Goal: Answer question/provide support: Share knowledge or assist other users

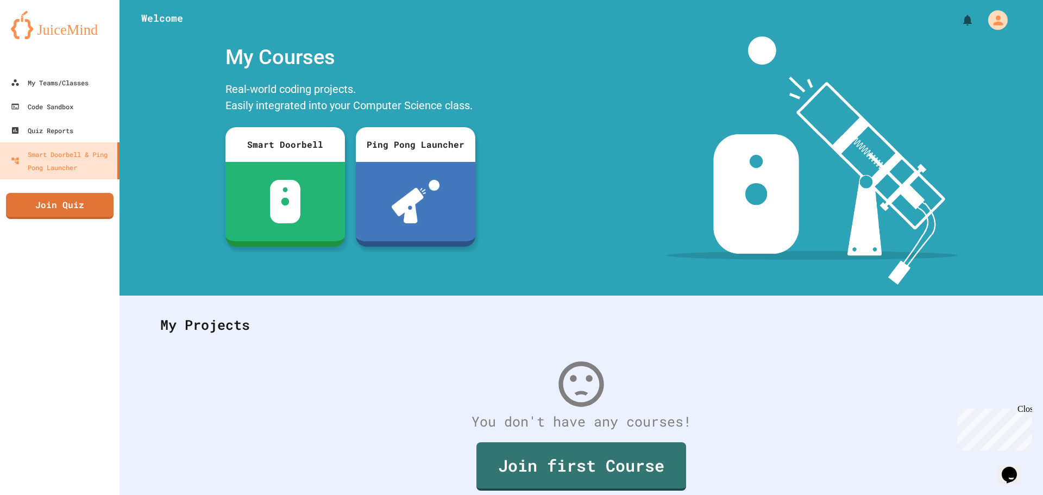
click at [410, 26] on div at bounding box center [582, 16] width 924 height 33
click at [46, 86] on div "My Teams/Classes" at bounding box center [49, 83] width 80 height 14
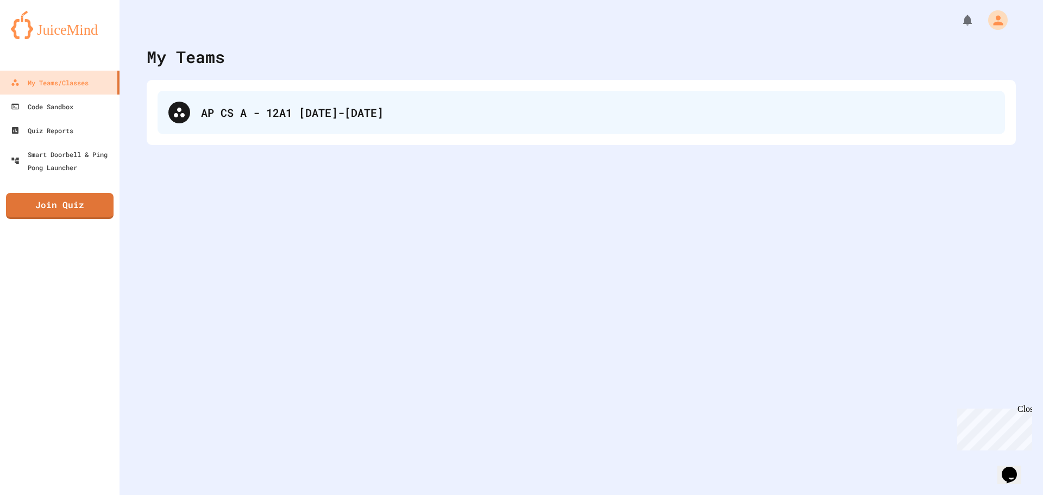
click at [475, 132] on div "AP CS A - 12A1 [DATE]-[DATE]" at bounding box center [582, 112] width 848 height 43
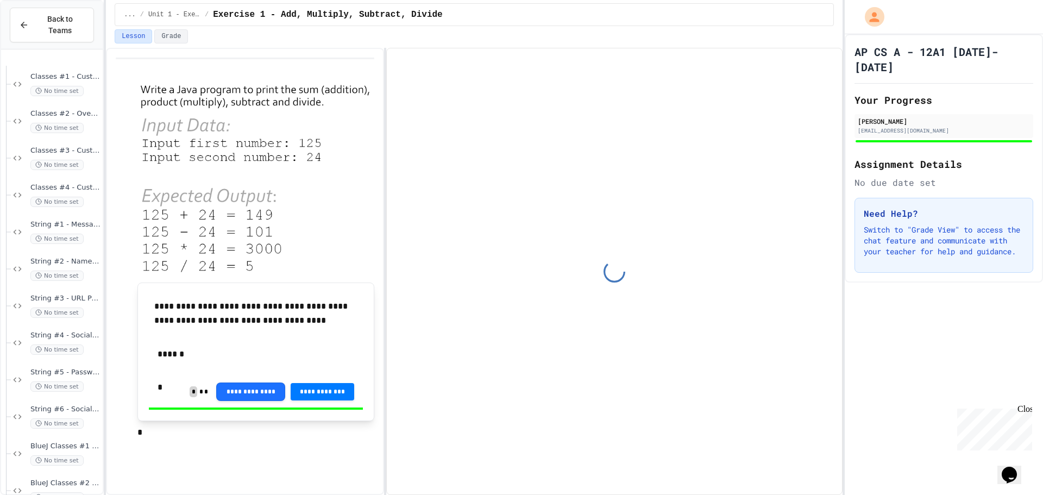
scroll to position [1195, 0]
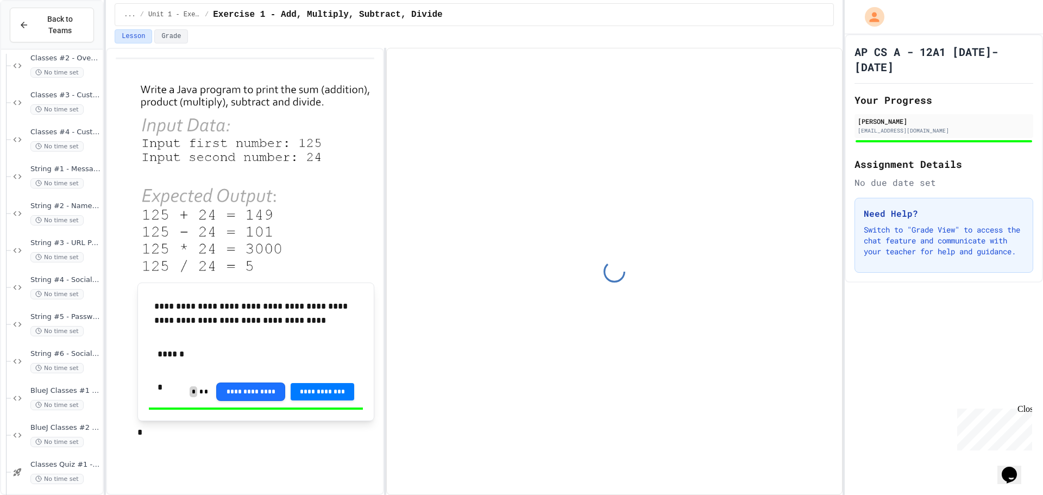
type input "**********"
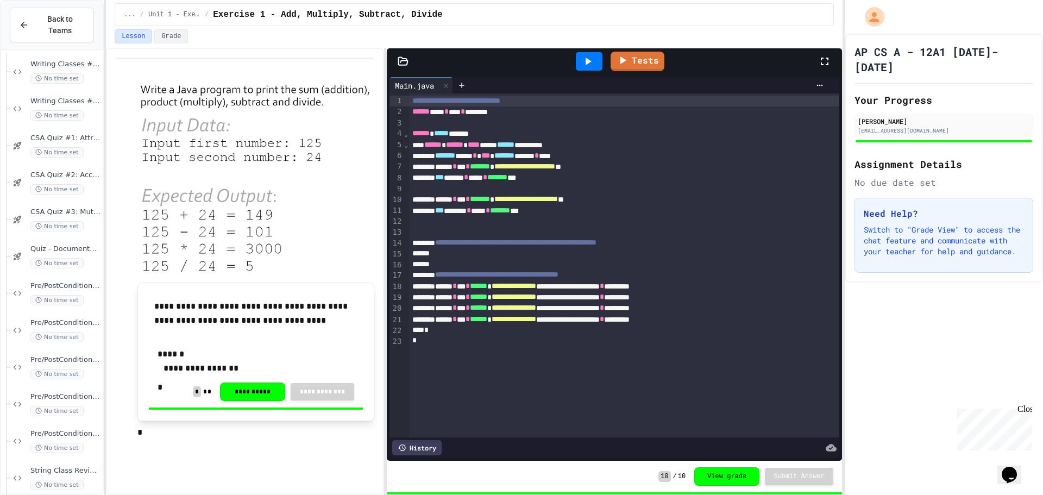
scroll to position [1783, 0]
click at [62, 458] on div "Project #3 - URL Class No time set" at bounding box center [57, 476] width 92 height 37
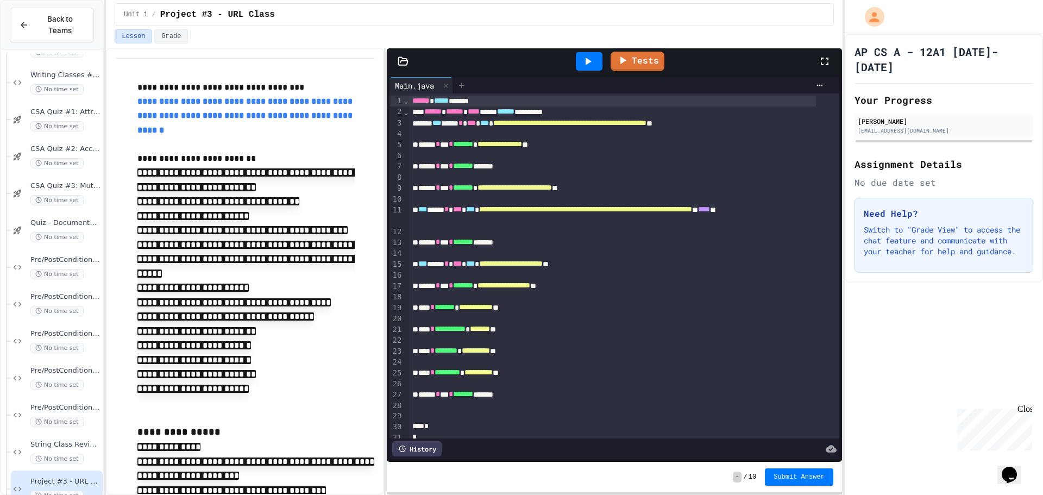
click at [461, 84] on icon at bounding box center [462, 85] width 9 height 9
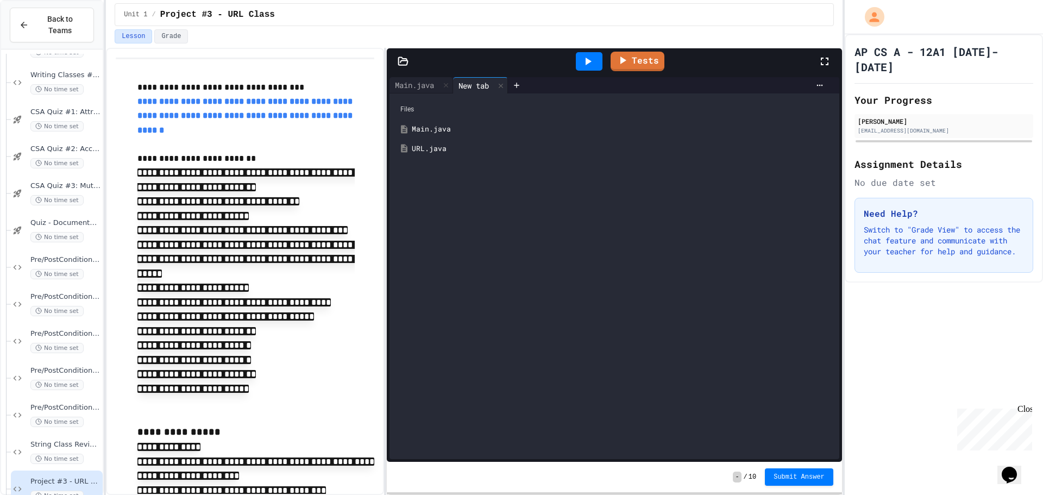
click at [438, 145] on div "URL.java" at bounding box center [622, 148] width 421 height 11
